Goal: Check status

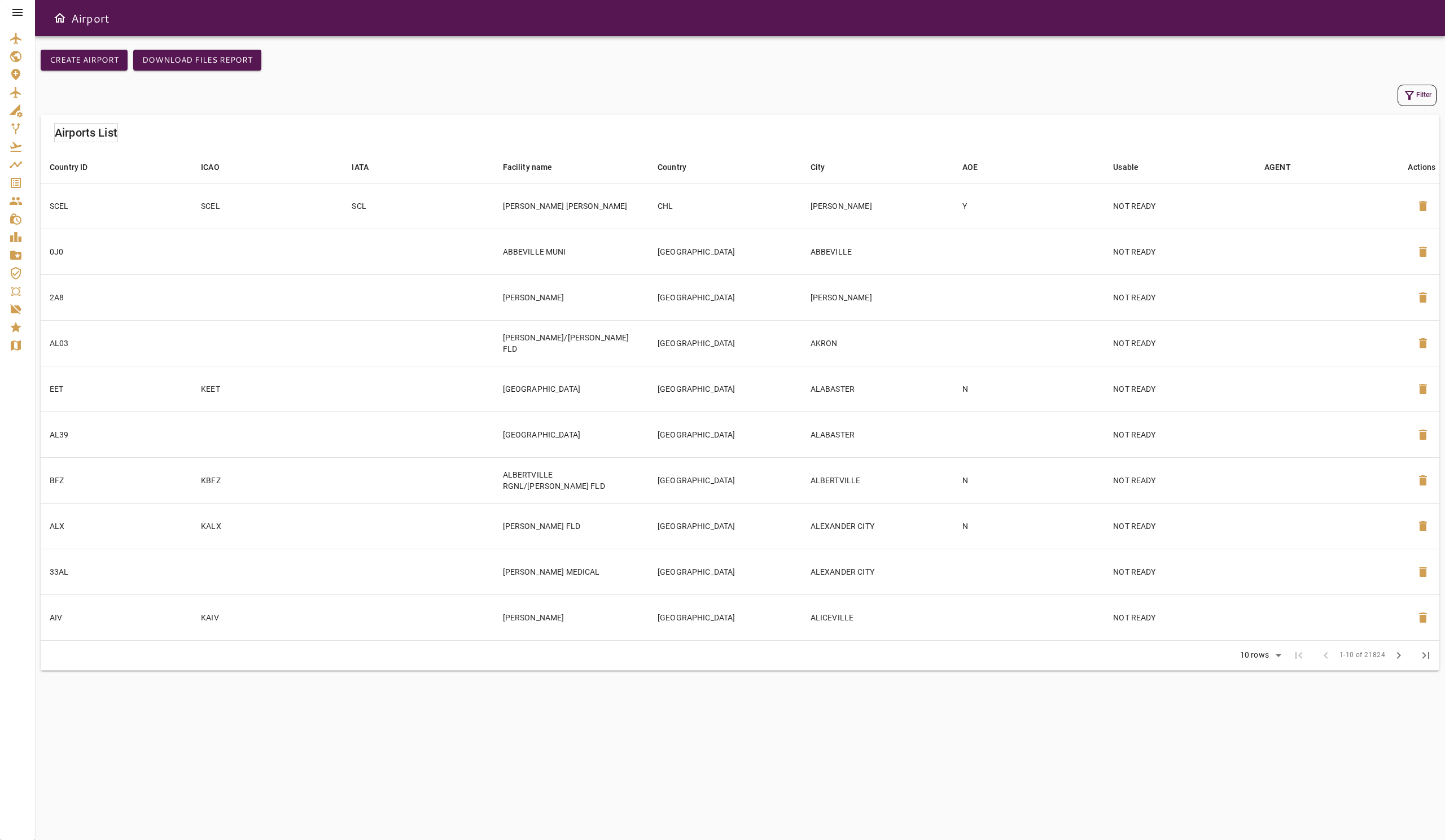
click at [21, 16] on icon at bounding box center [18, 12] width 14 height 14
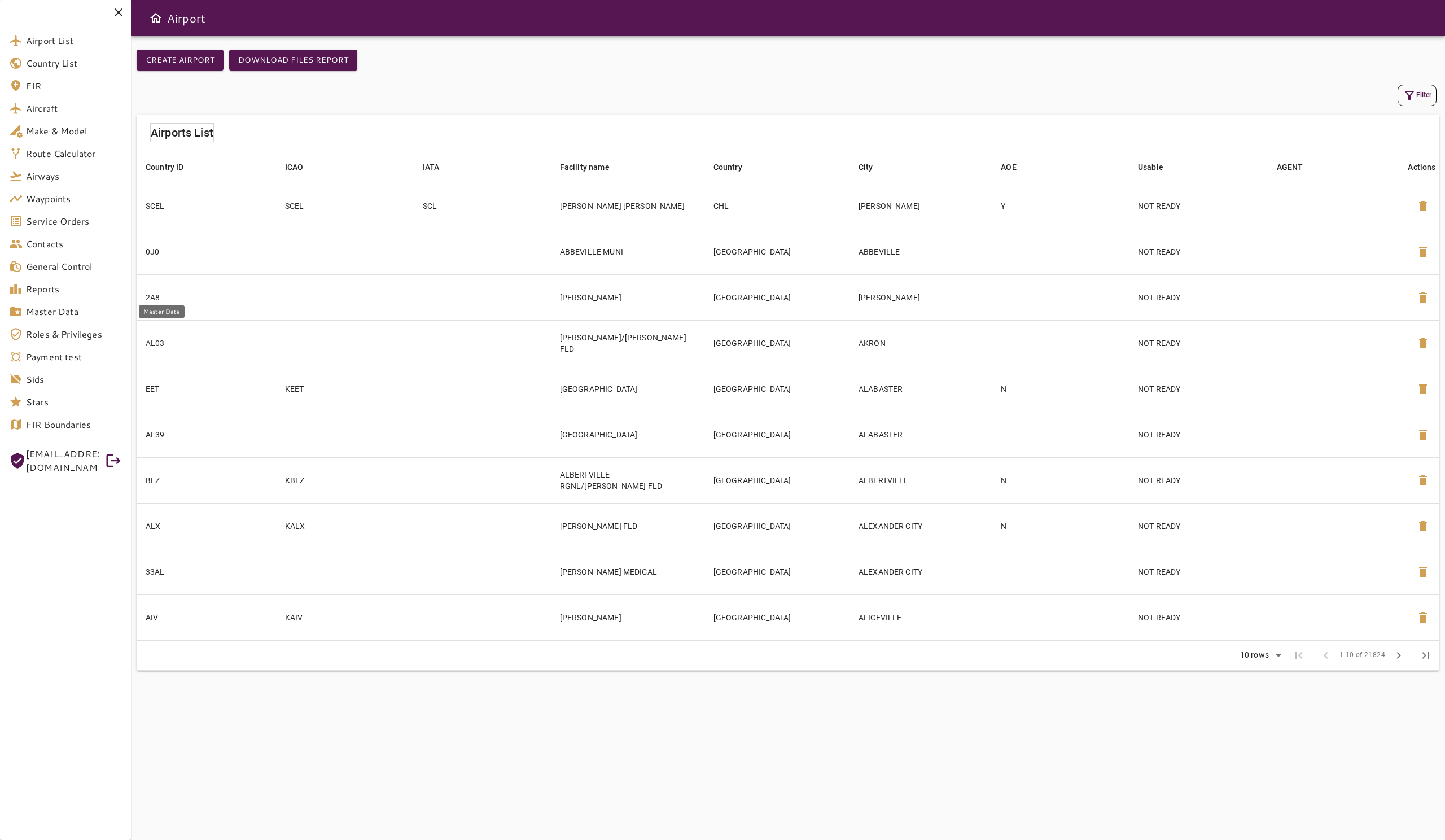
click at [84, 311] on span "Master Data" at bounding box center [74, 312] width 96 height 14
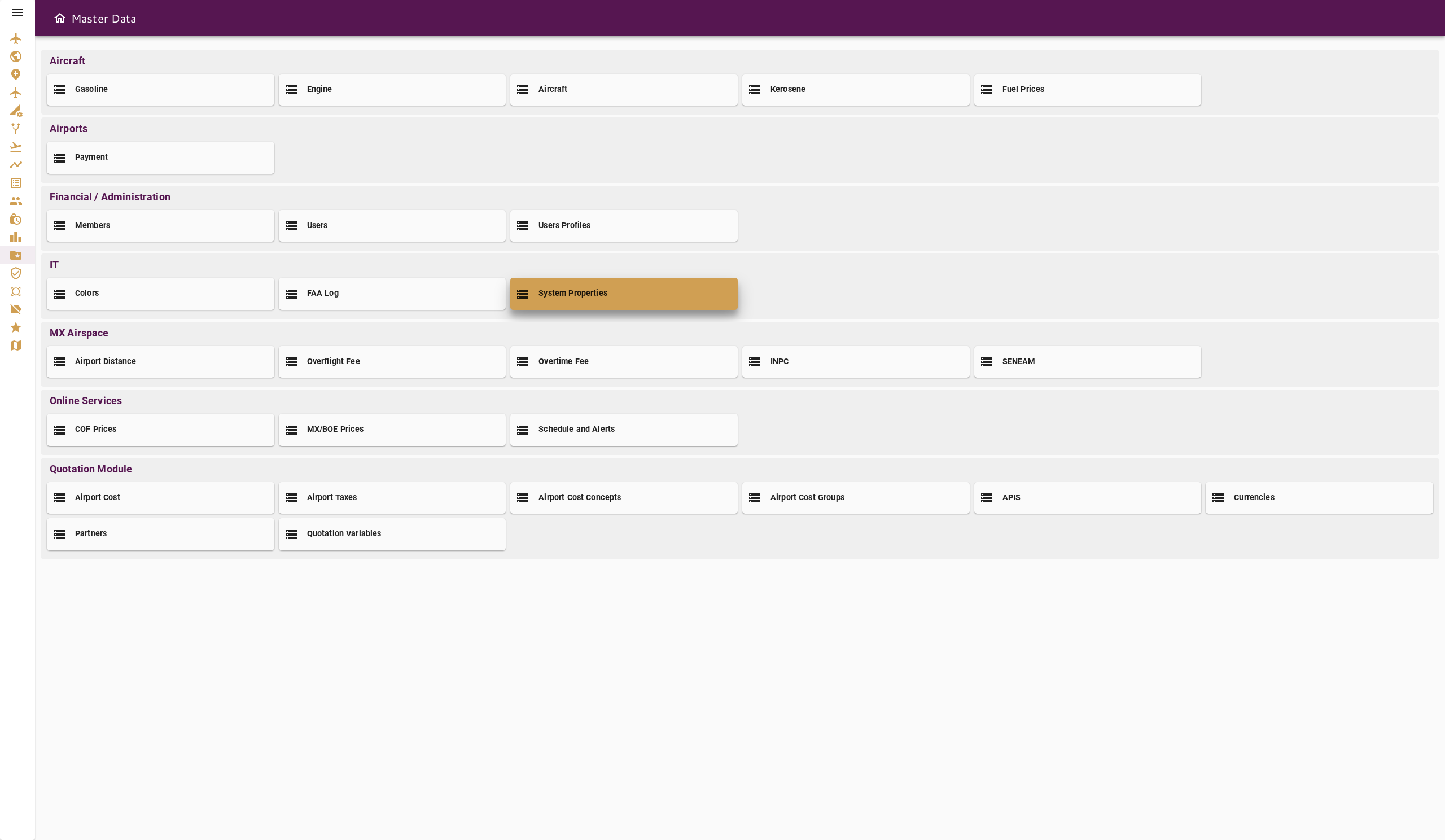
click at [530, 291] on div "System Properties" at bounding box center [624, 293] width 228 height 31
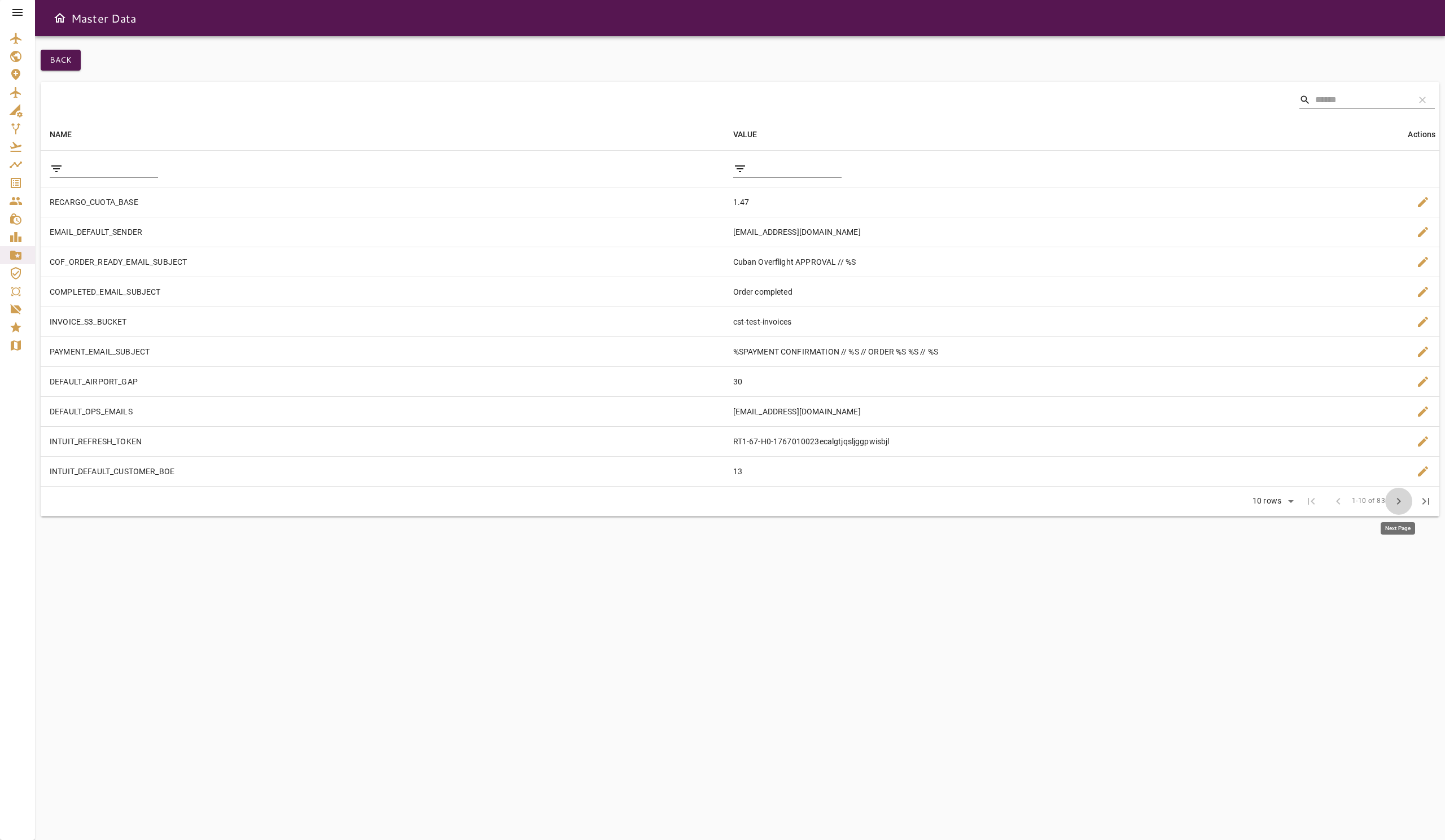
click at [1394, 503] on span "chevron_right" at bounding box center [1399, 501] width 14 height 14
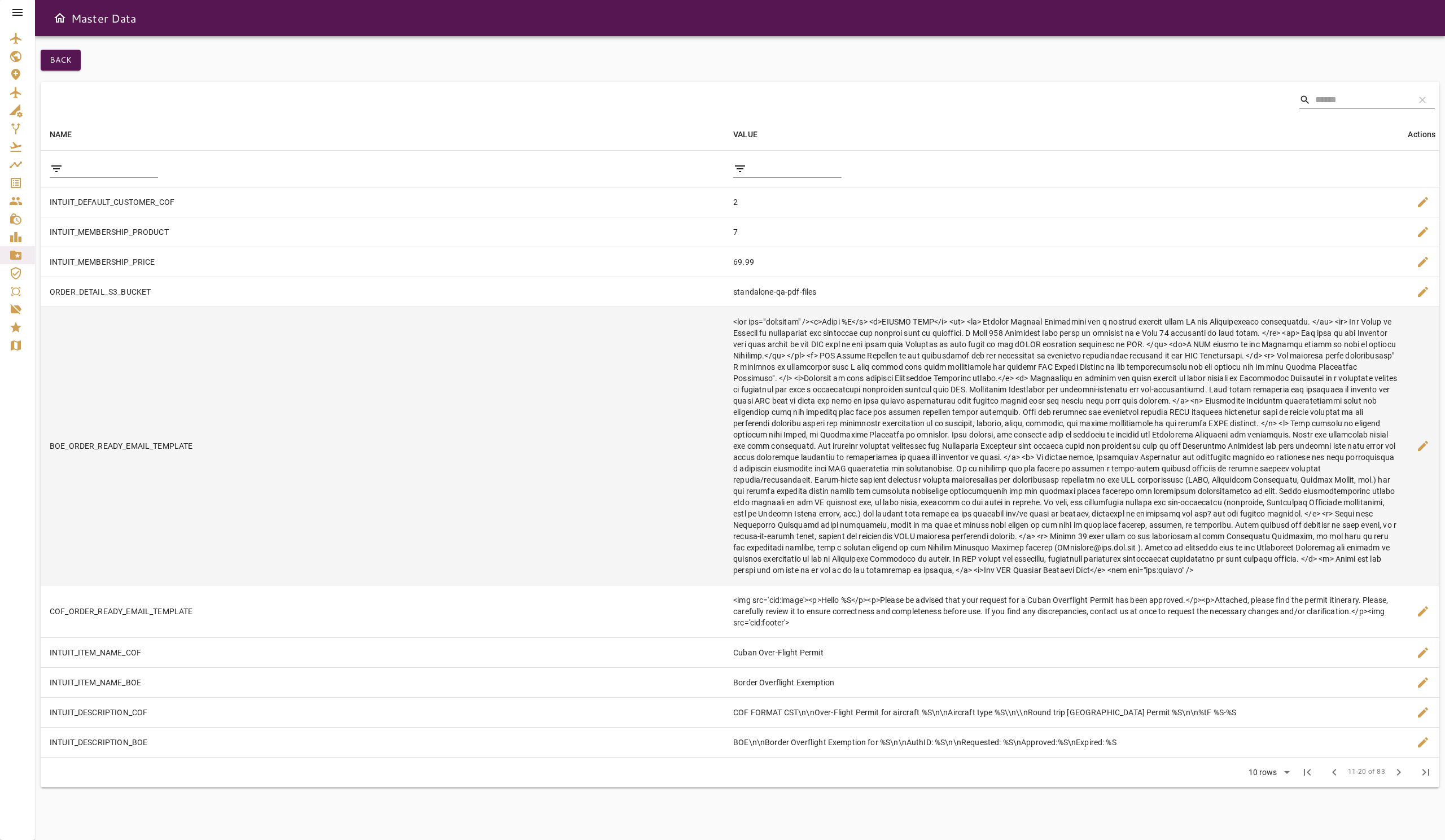
click at [1395, 503] on td at bounding box center [1066, 445] width 683 height 278
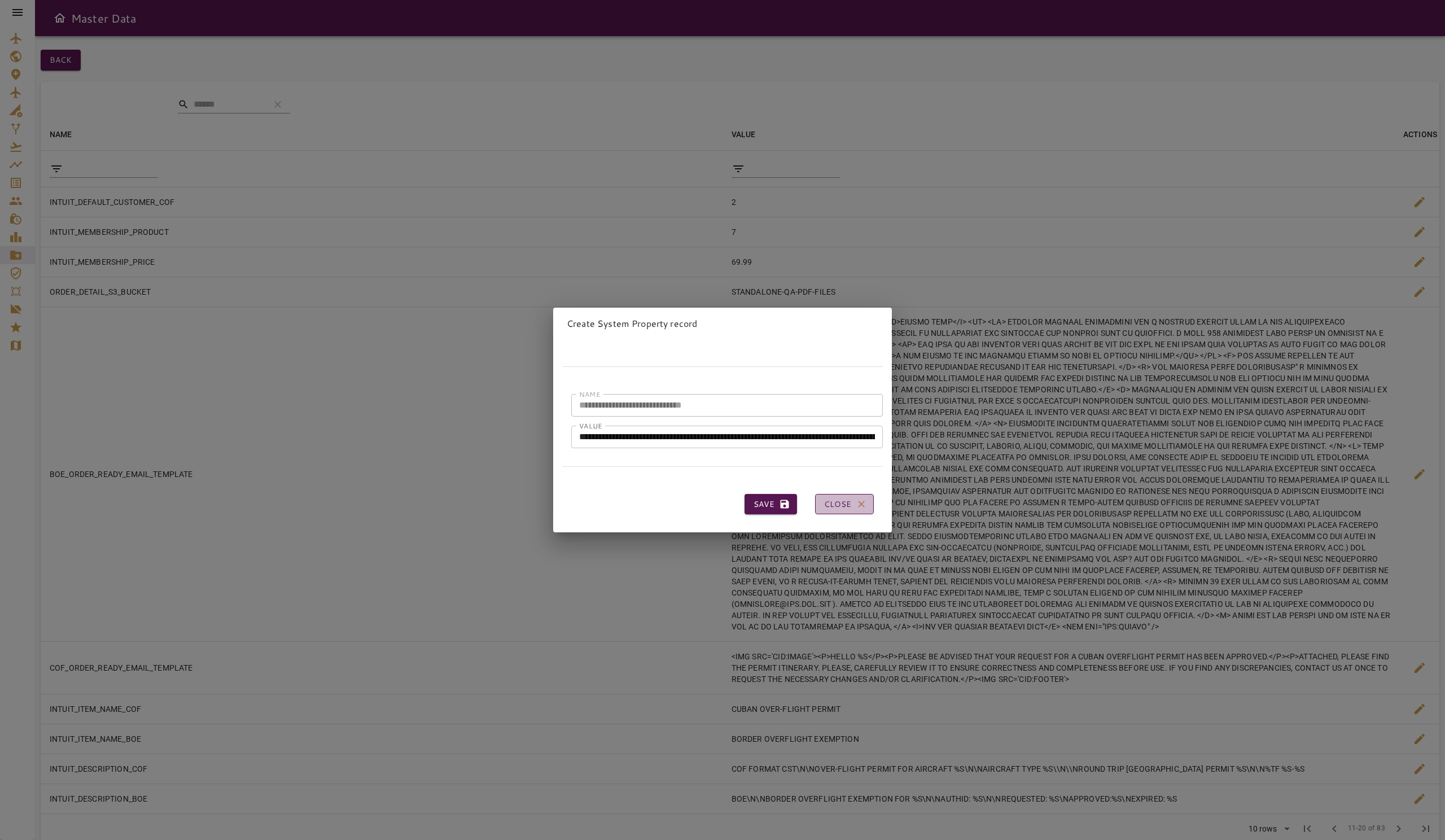
click at [872, 499] on button "Close" at bounding box center [844, 504] width 59 height 21
type input "**********"
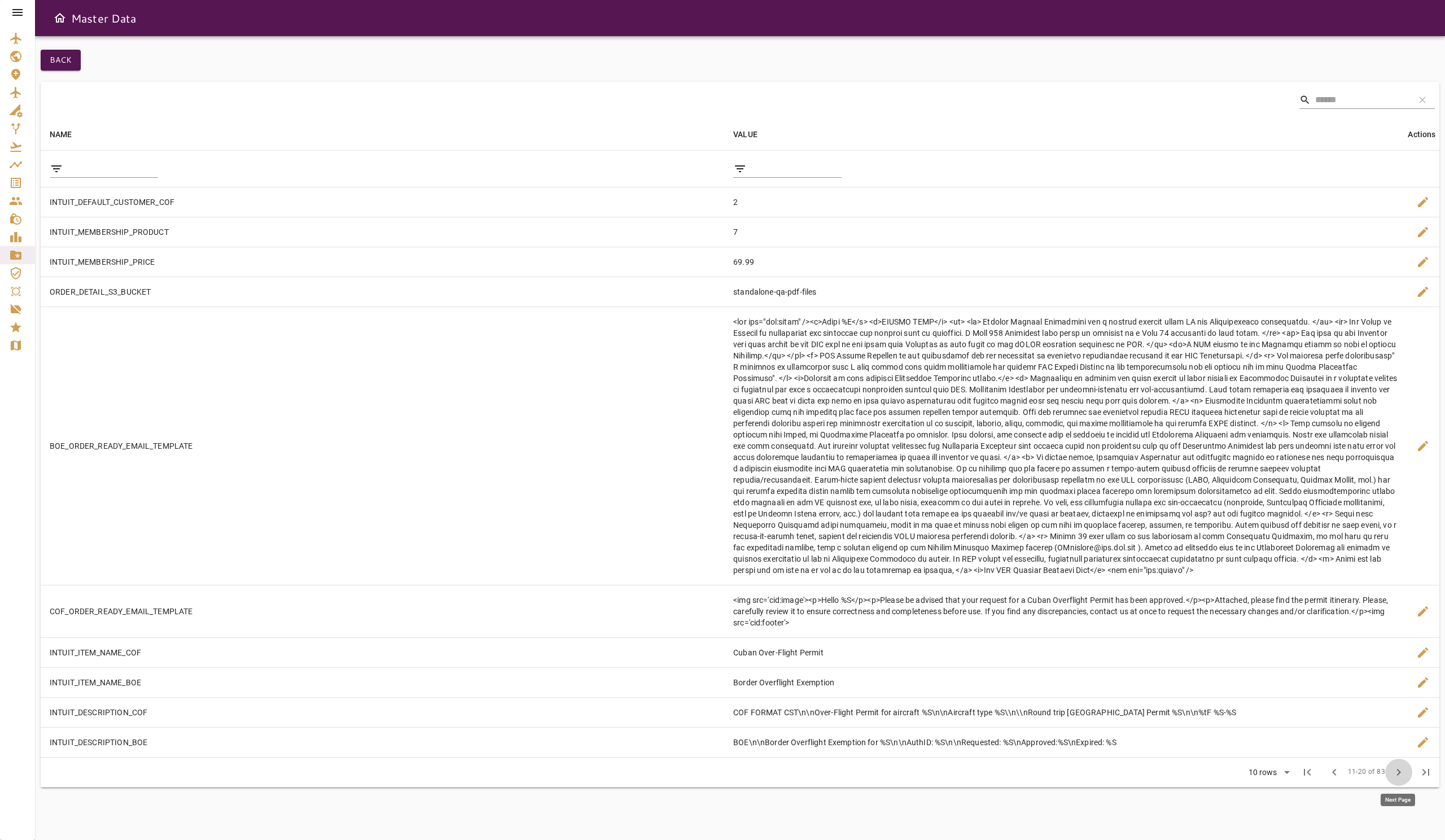
click at [1394, 773] on span "chevron_right" at bounding box center [1399, 772] width 14 height 14
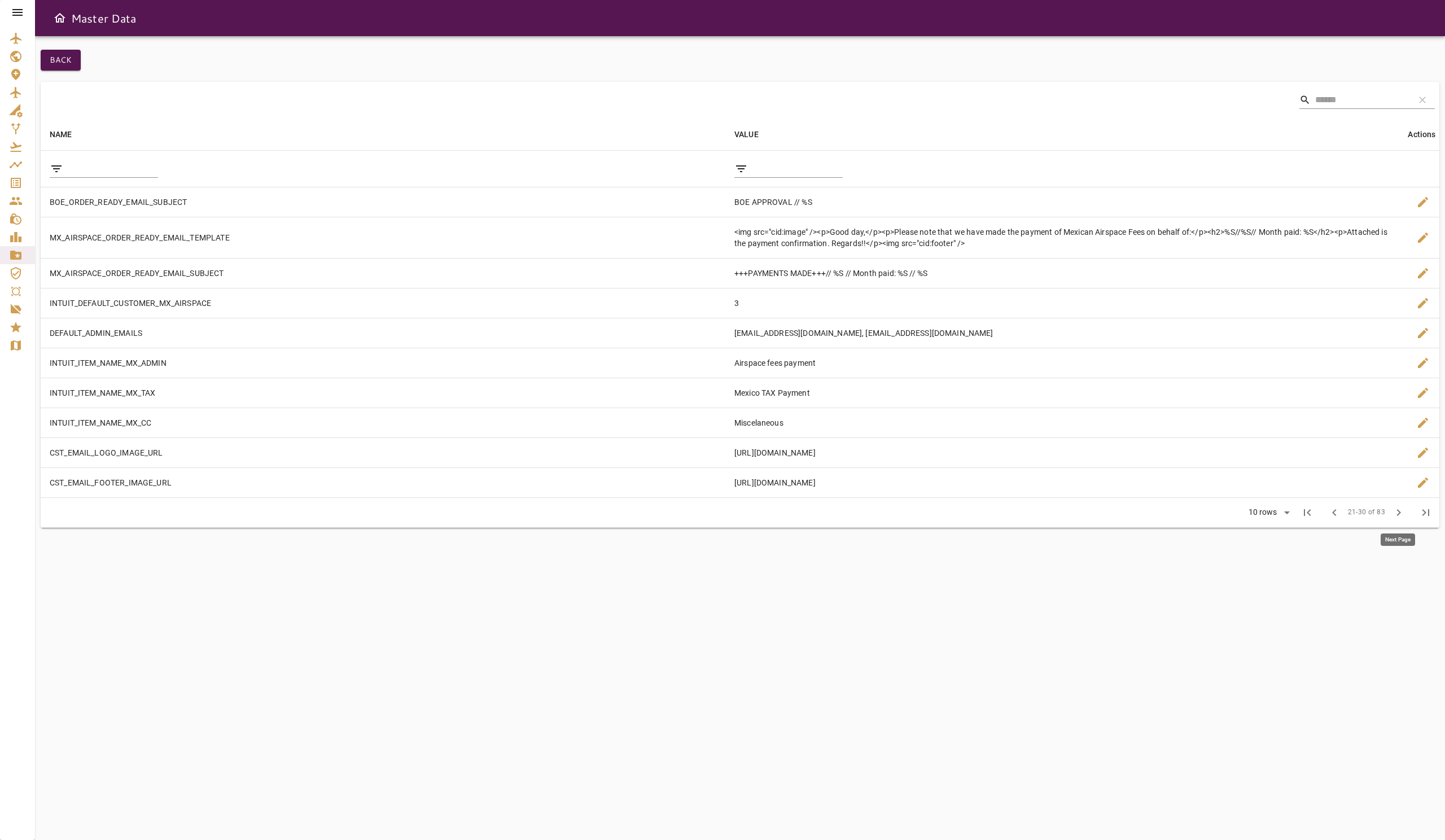
click at [1395, 511] on span "chevron_right" at bounding box center [1399, 512] width 14 height 14
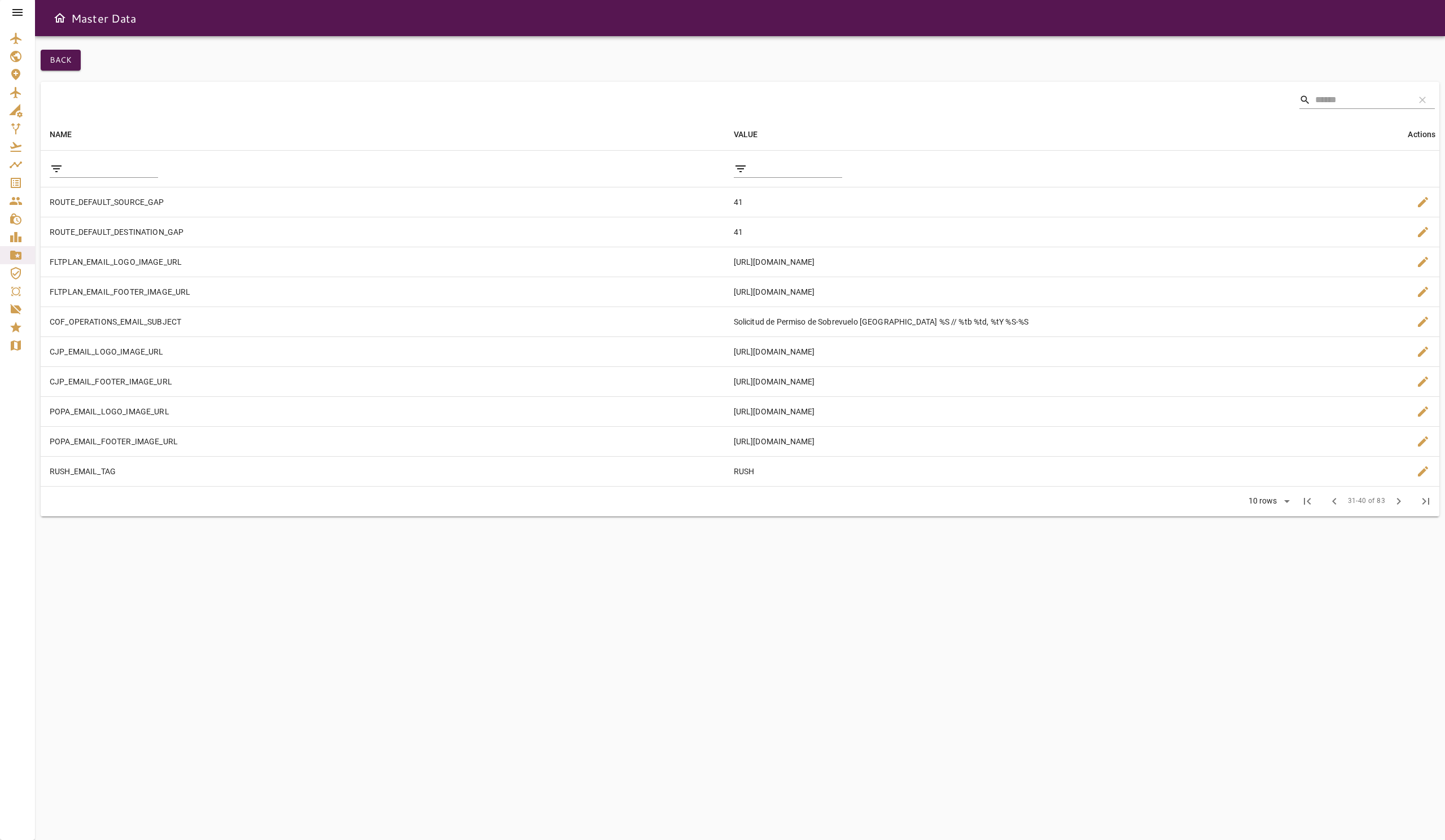
click at [18, 14] on icon at bounding box center [18, 12] width 14 height 14
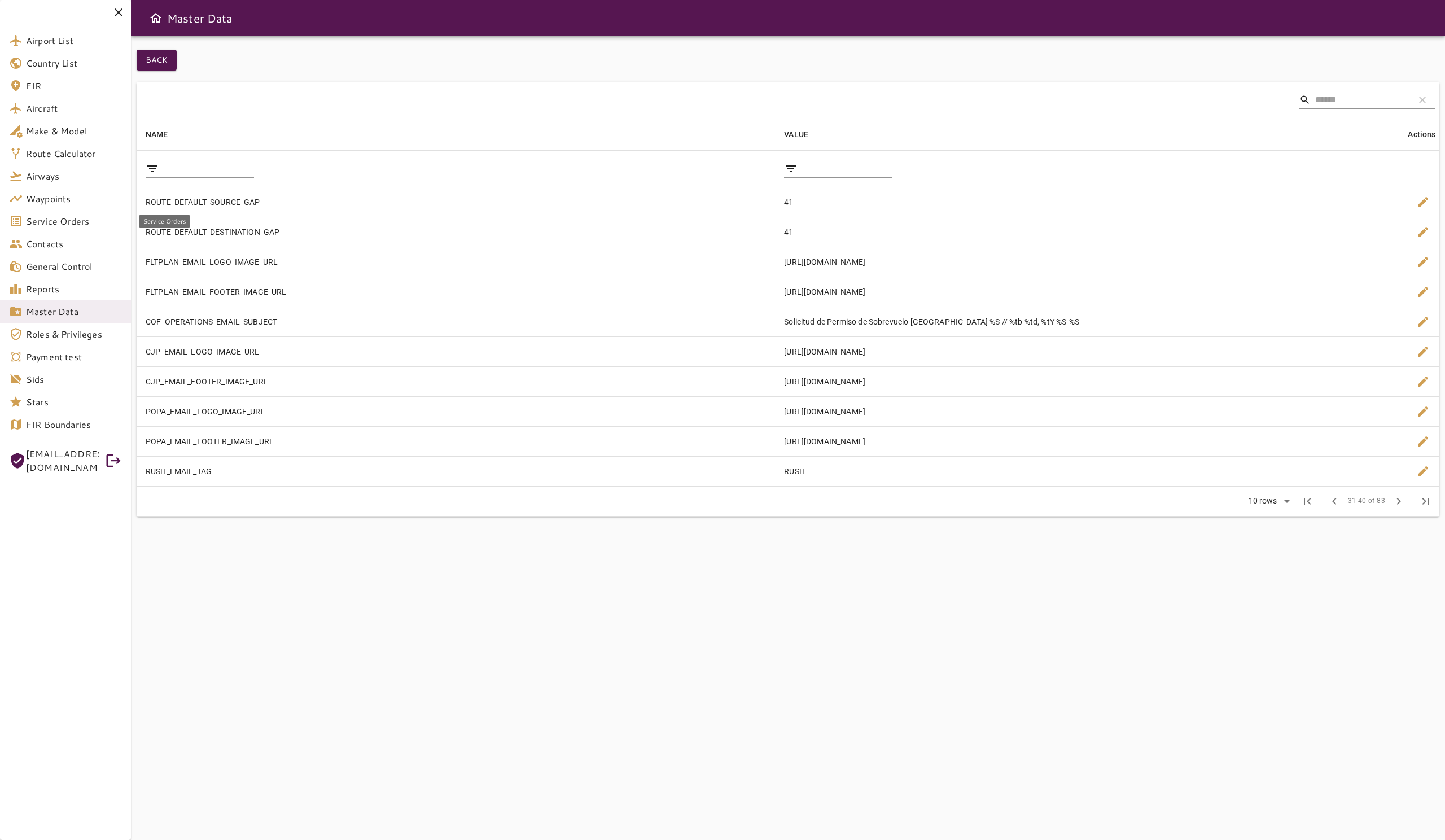
click at [79, 224] on span "Service Orders" at bounding box center [74, 222] width 96 height 14
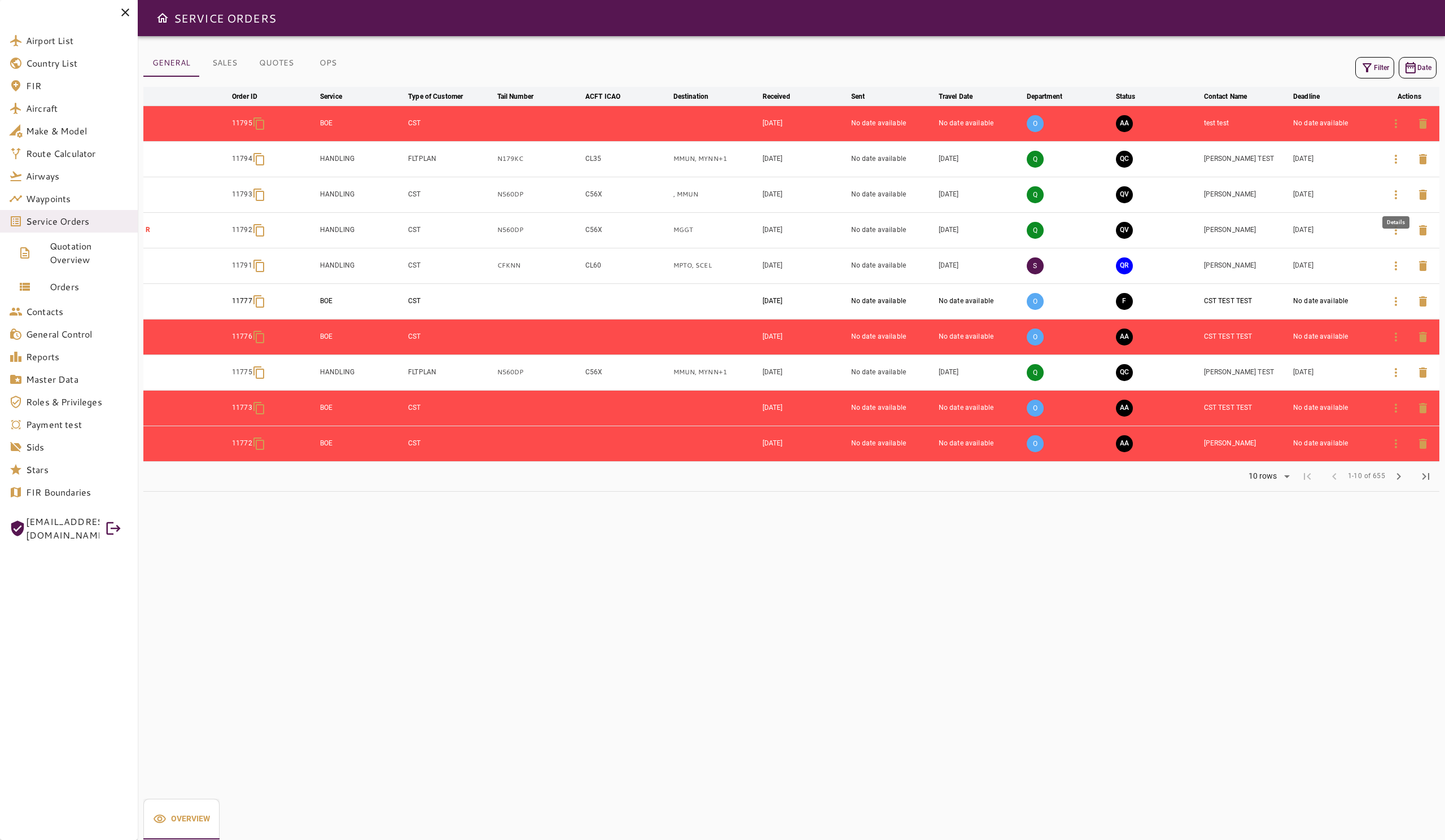
click at [1392, 192] on icon "button" at bounding box center [1396, 195] width 14 height 14
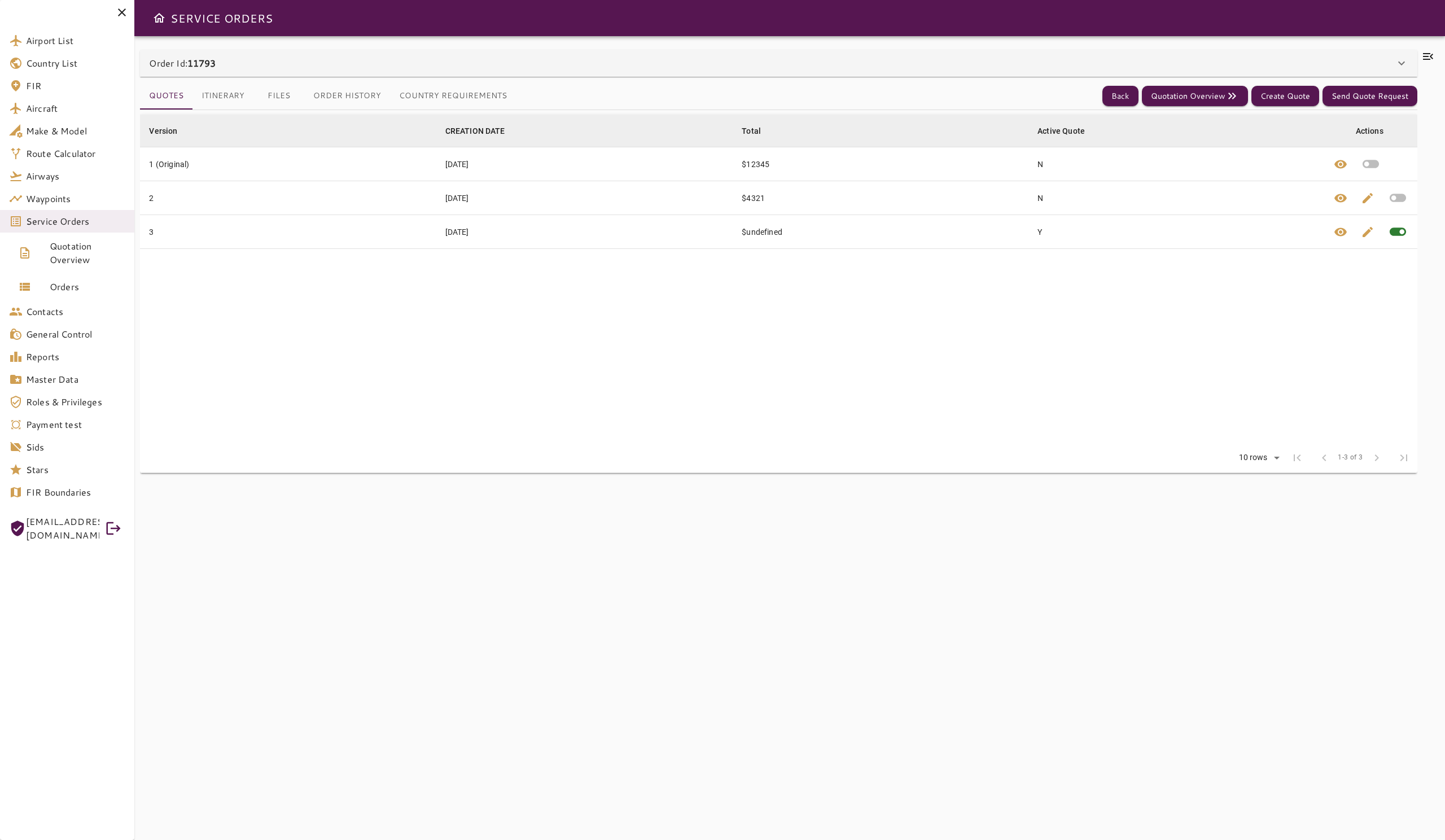
click at [237, 99] on button "Itinerary" at bounding box center [222, 96] width 61 height 27
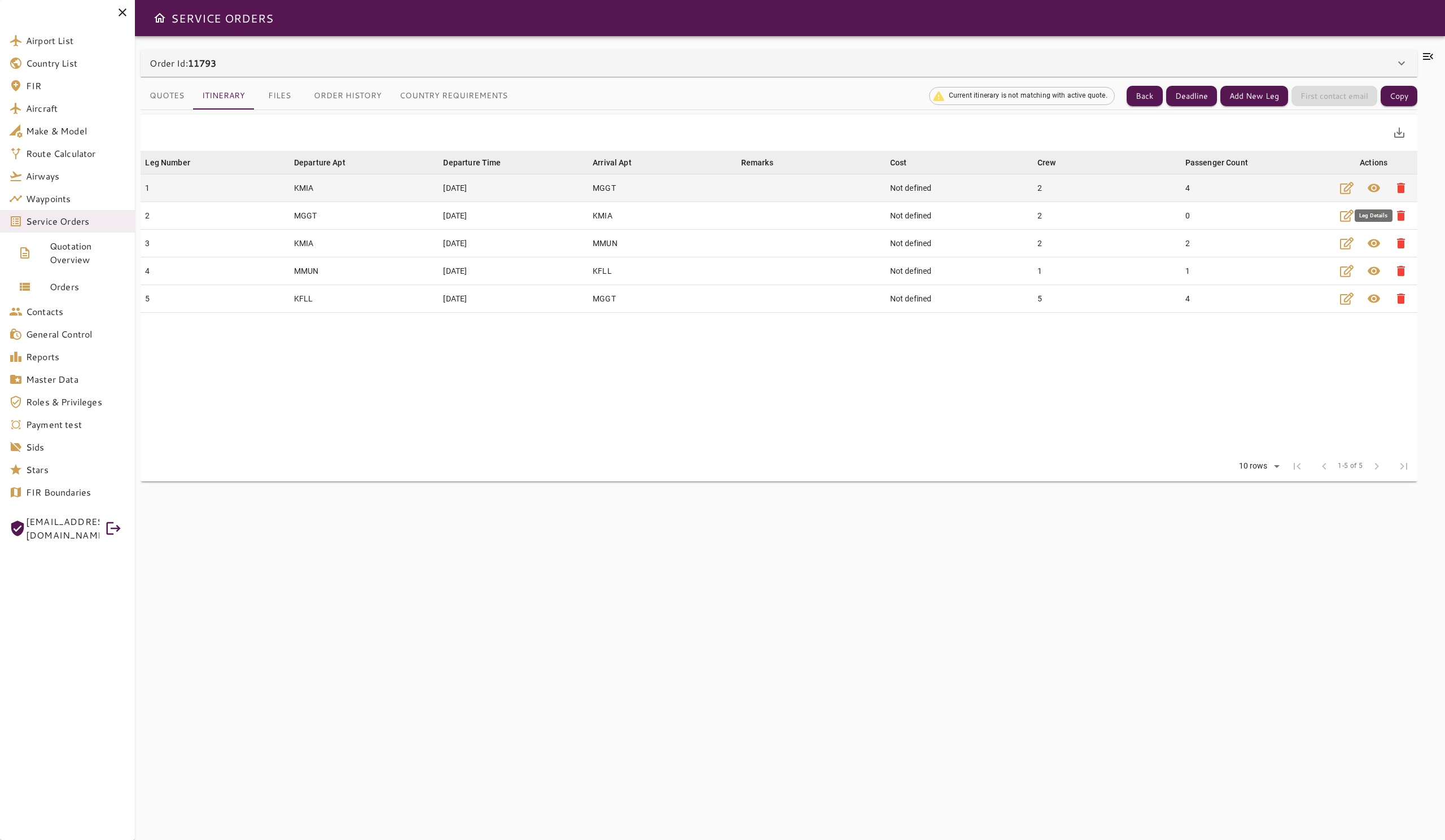
click at [1372, 192] on span "visibility" at bounding box center [1374, 188] width 14 height 14
